Goal: Information Seeking & Learning: Learn about a topic

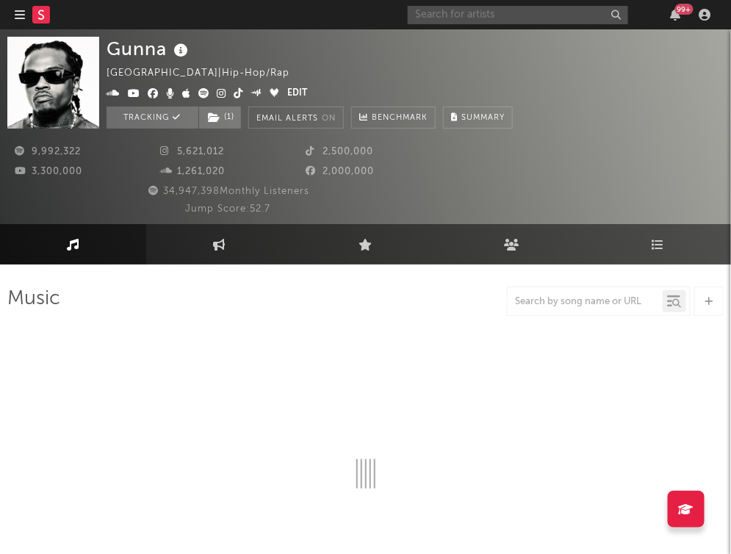
click at [476, 15] on input "text" at bounding box center [518, 15] width 220 height 18
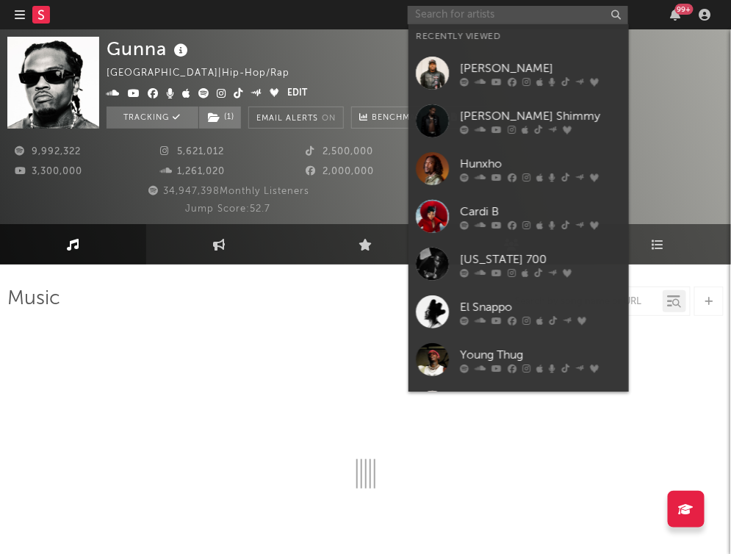
type input "d"
select select "6m"
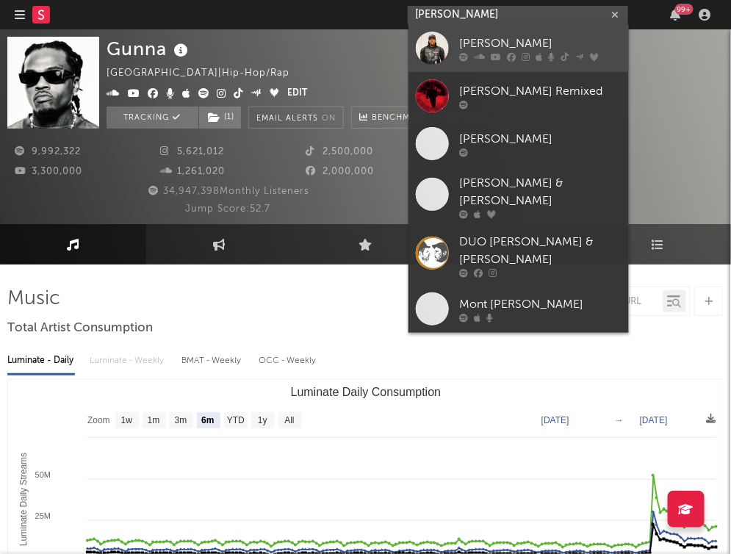
type input "[PERSON_NAME]"
click at [458, 53] on link "[PERSON_NAME]" at bounding box center [519, 48] width 220 height 48
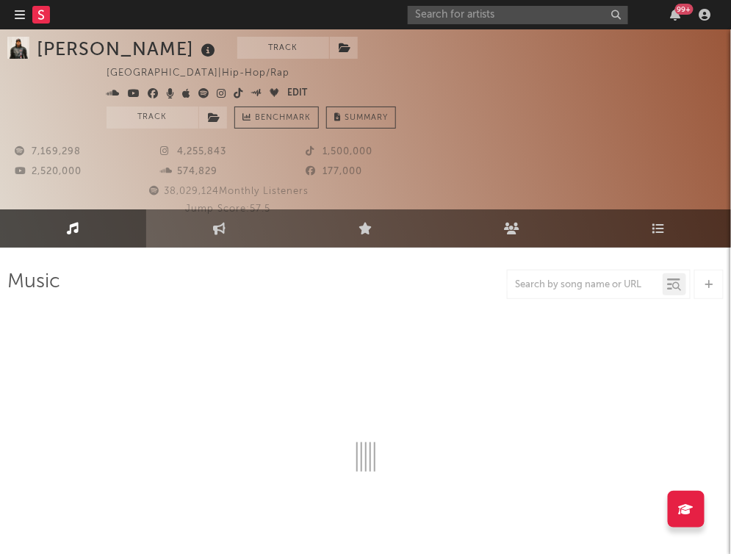
select select "6m"
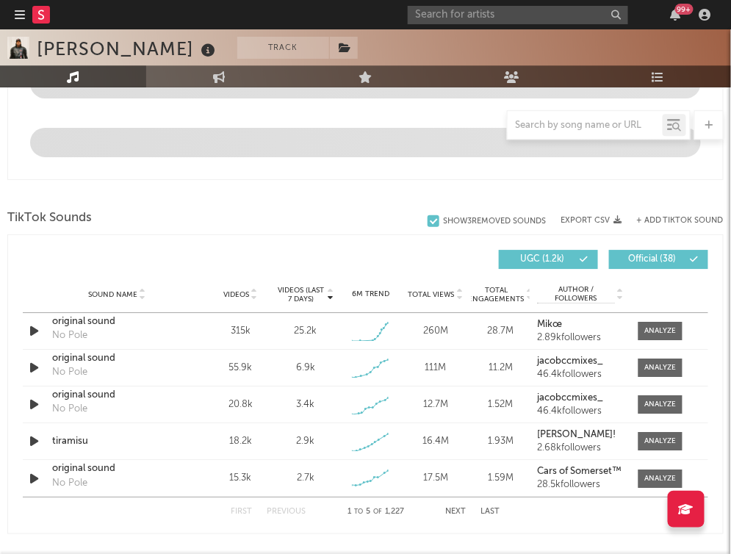
scroll to position [948, 0]
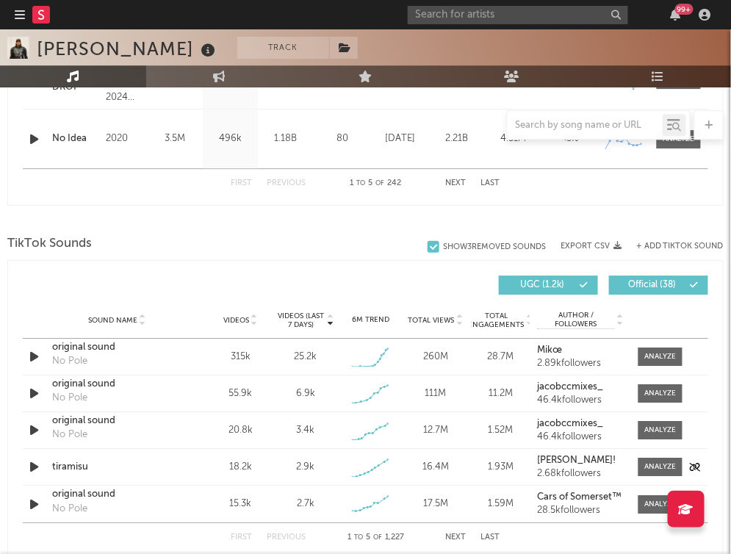
click at [649, 452] on div "Sound Name tiramisu Videos 18.2k Videos (last 7 days) 2.9k Weekly Growth % - 21…" at bounding box center [366, 467] width 686 height 36
click at [648, 466] on div at bounding box center [660, 466] width 32 height 11
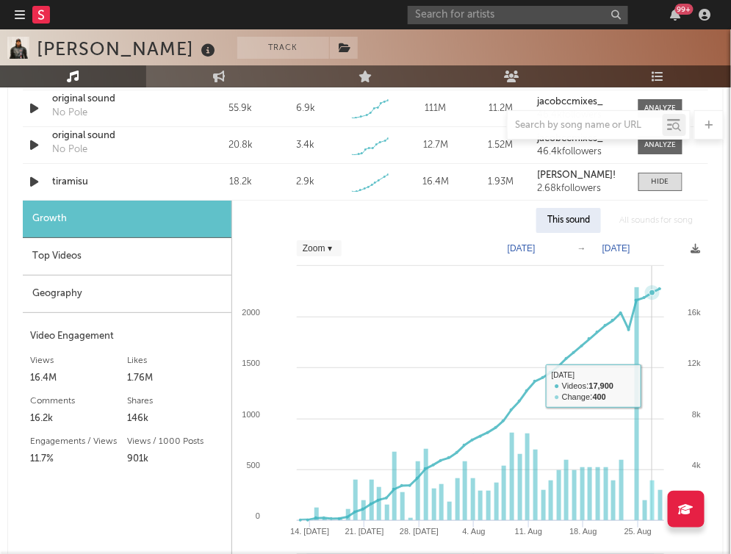
scroll to position [1236, 0]
